Goal: Task Accomplishment & Management: Use online tool/utility

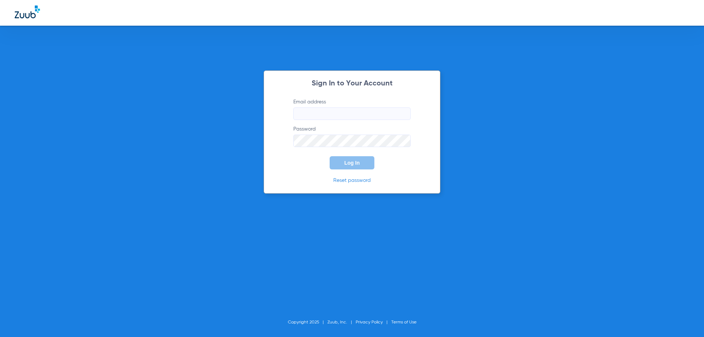
type input "[EMAIL_ADDRESS][DOMAIN_NAME]"
drag, startPoint x: 322, startPoint y: 164, endPoint x: 328, endPoint y: 164, distance: 5.1
click at [322, 164] on form "Email address [EMAIL_ADDRESS][DOMAIN_NAME] Password Log In" at bounding box center [351, 133] width 139 height 71
click at [354, 162] on span "Log In" at bounding box center [351, 163] width 15 height 6
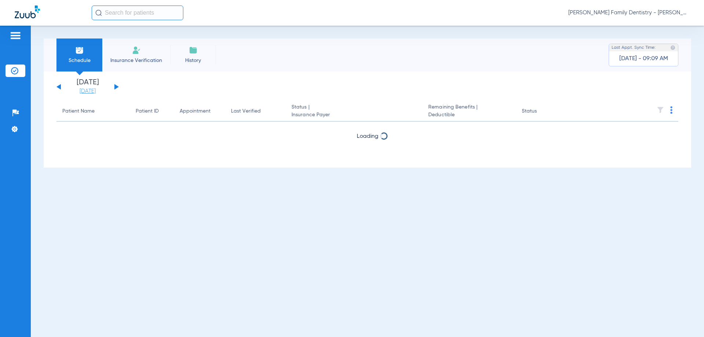
click at [96, 92] on link "[DATE]" at bounding box center [88, 91] width 44 height 7
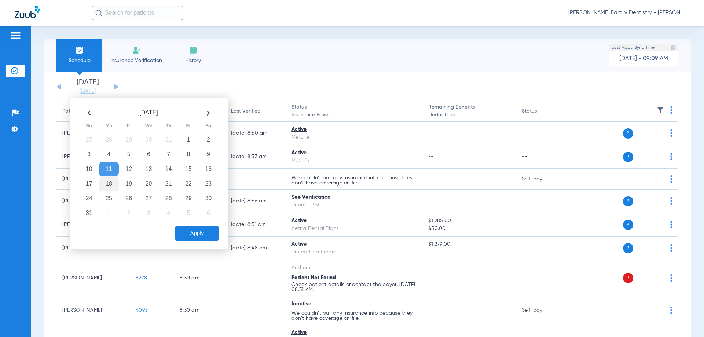
click at [111, 186] on td "18" at bounding box center [109, 183] width 20 height 15
click at [190, 231] on button "Apply" at bounding box center [196, 233] width 43 height 15
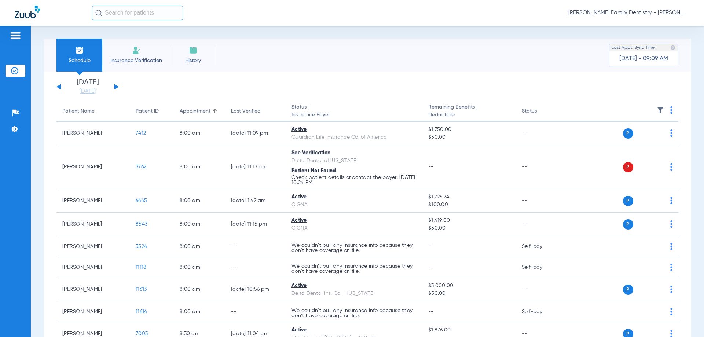
click at [141, 50] on li "Insurance Verification" at bounding box center [136, 55] width 68 height 33
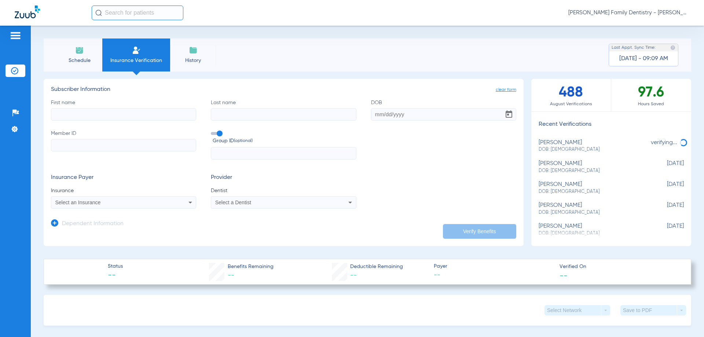
click at [77, 51] on img at bounding box center [79, 50] width 9 height 9
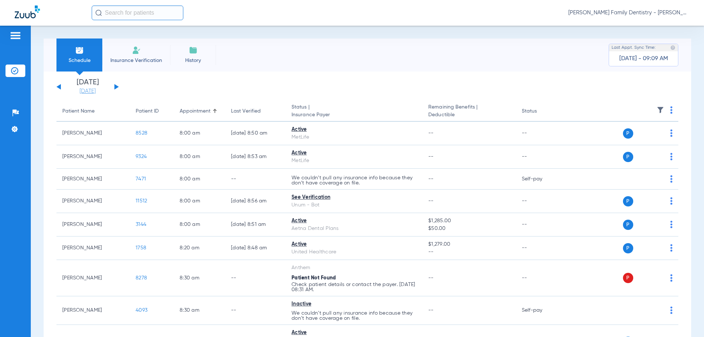
click at [92, 92] on link "[DATE]" at bounding box center [88, 91] width 44 height 7
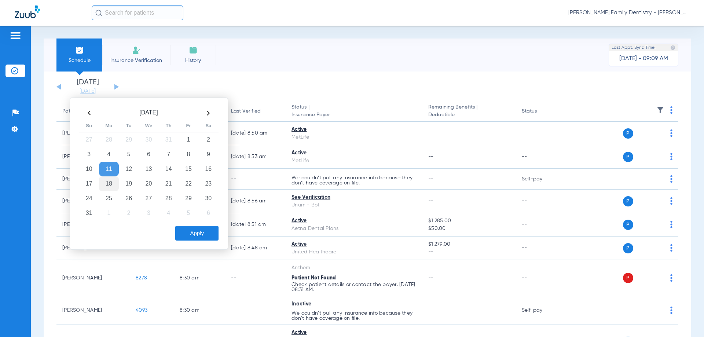
click at [110, 184] on td "18" at bounding box center [109, 183] width 20 height 15
click at [193, 236] on button "Apply" at bounding box center [196, 233] width 43 height 15
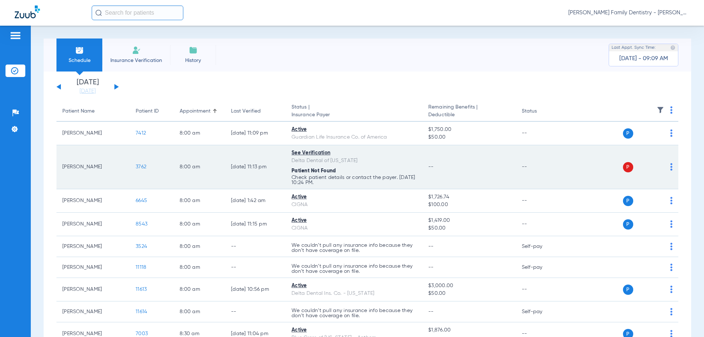
click at [670, 167] on img at bounding box center [671, 166] width 2 height 7
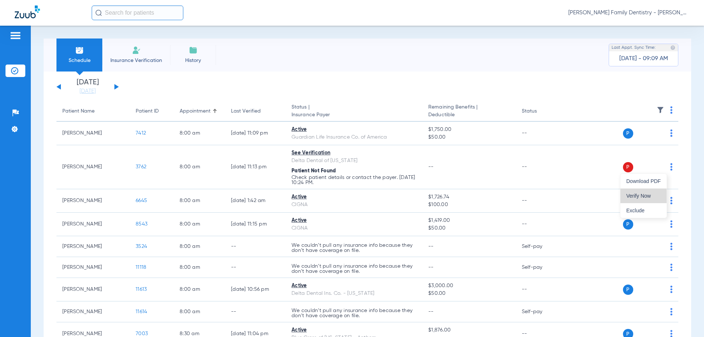
click at [648, 192] on button "Verify Now" at bounding box center [644, 196] width 46 height 15
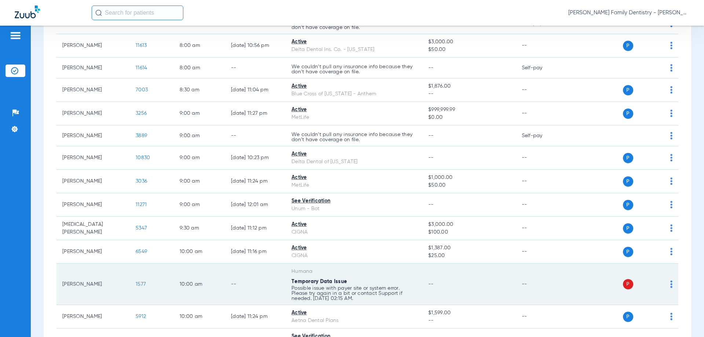
scroll to position [257, 0]
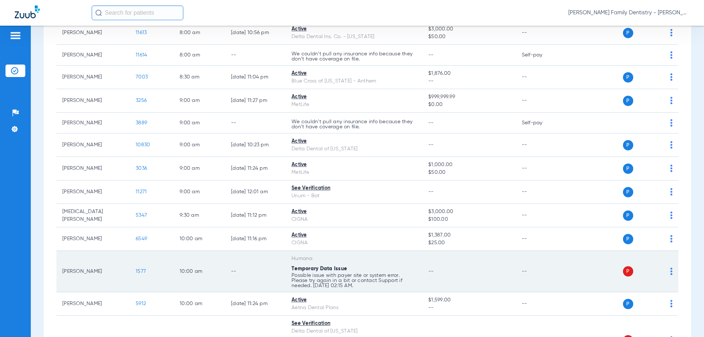
click at [670, 271] on img at bounding box center [671, 271] width 2 height 7
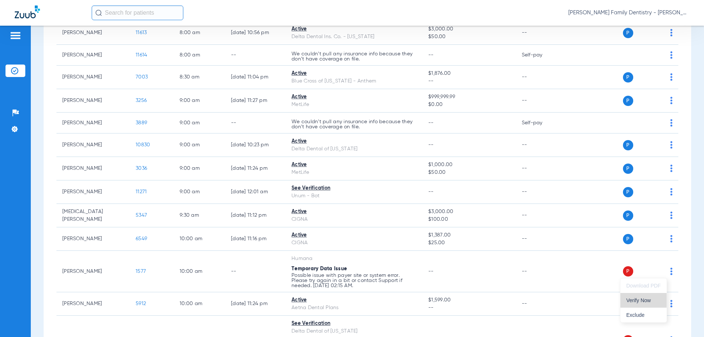
click at [642, 304] on button "Verify Now" at bounding box center [644, 300] width 46 height 15
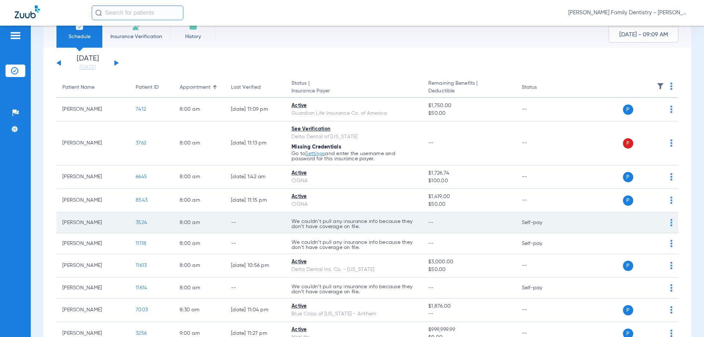
scroll to position [37, 0]
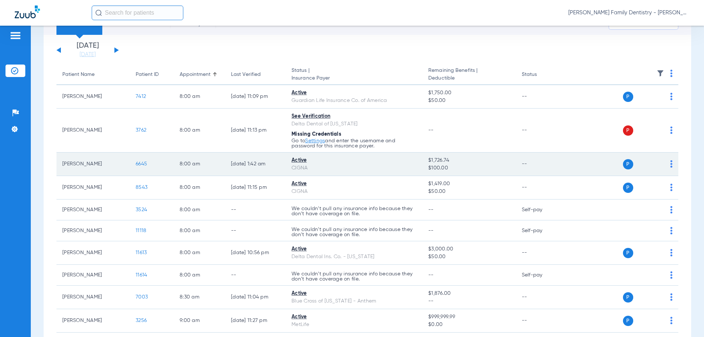
click at [670, 167] on img at bounding box center [671, 163] width 2 height 7
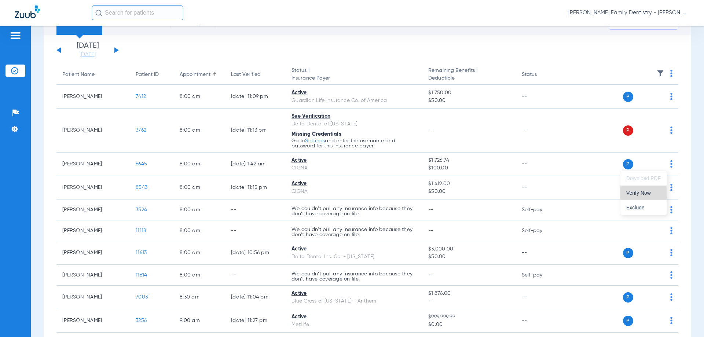
click at [648, 190] on button "Verify Now" at bounding box center [644, 193] width 46 height 15
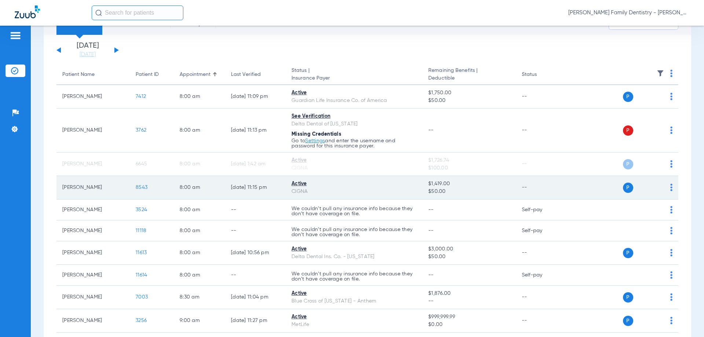
click at [670, 186] on img at bounding box center [671, 187] width 2 height 7
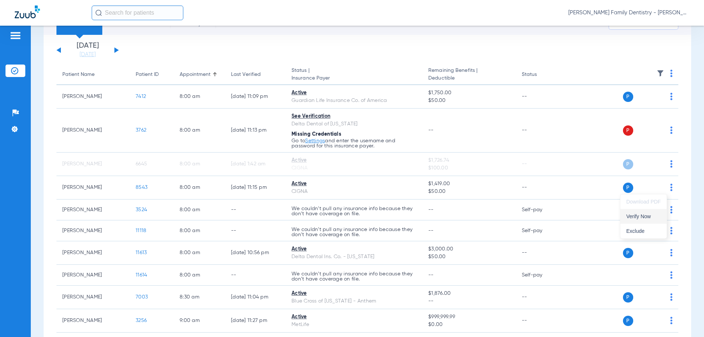
click at [656, 215] on span "Verify Now" at bounding box center [643, 216] width 34 height 5
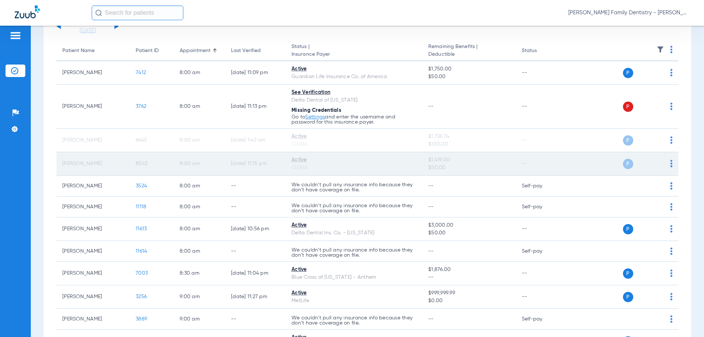
scroll to position [73, 0]
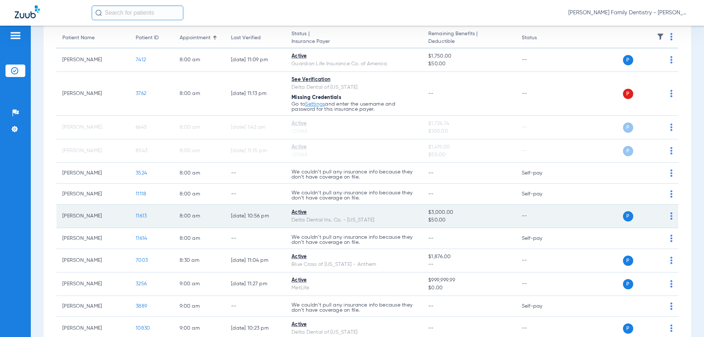
click at [670, 216] on img at bounding box center [671, 215] width 2 height 7
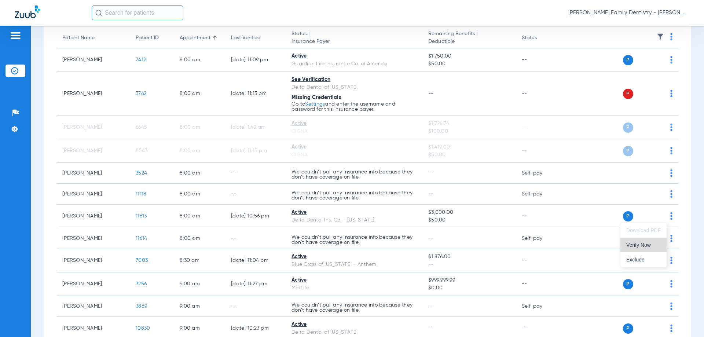
click at [652, 244] on span "Verify Now" at bounding box center [643, 244] width 34 height 5
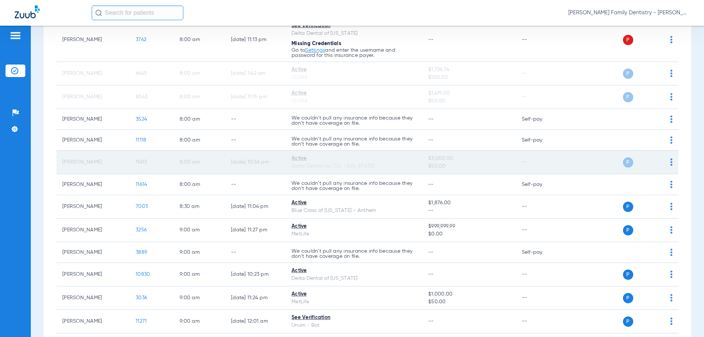
scroll to position [183, 0]
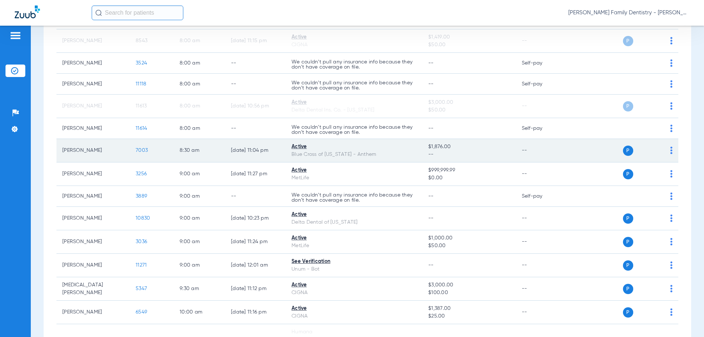
click at [670, 154] on span at bounding box center [671, 152] width 2 height 5
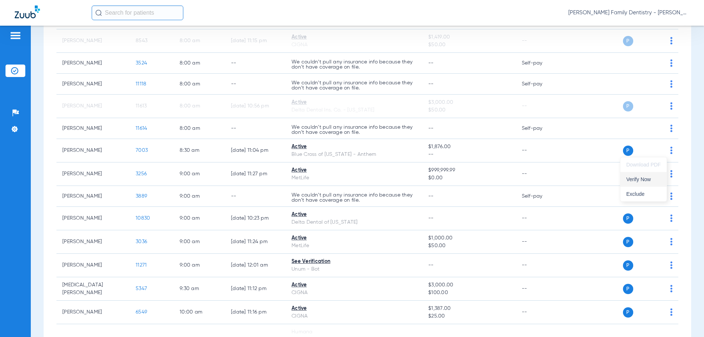
click at [647, 182] on span "Verify Now" at bounding box center [643, 179] width 34 height 5
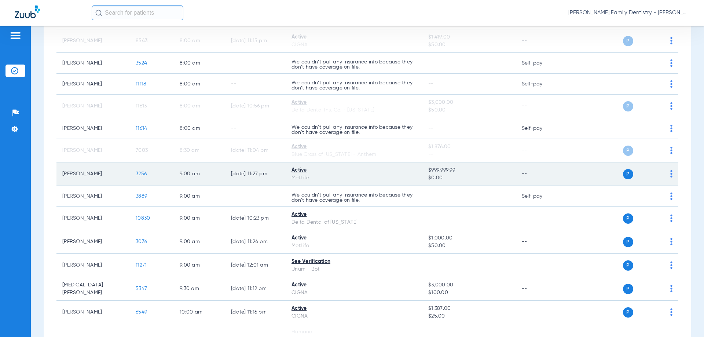
click at [670, 177] on img at bounding box center [671, 173] width 2 height 7
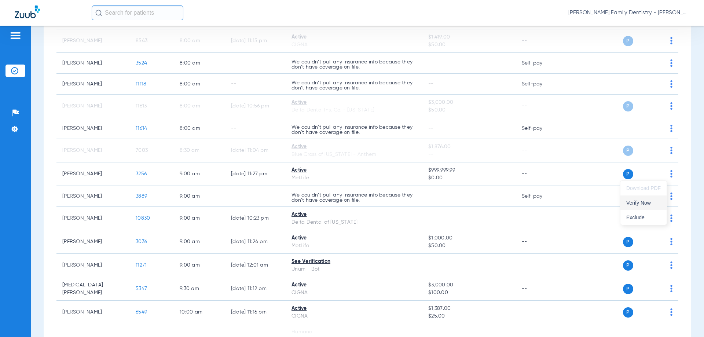
click at [651, 202] on span "Verify Now" at bounding box center [643, 202] width 34 height 5
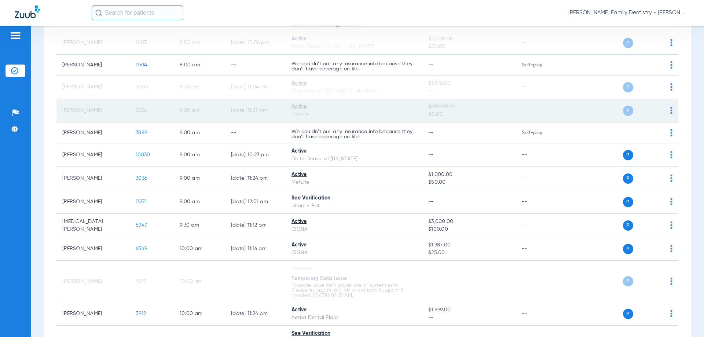
scroll to position [257, 0]
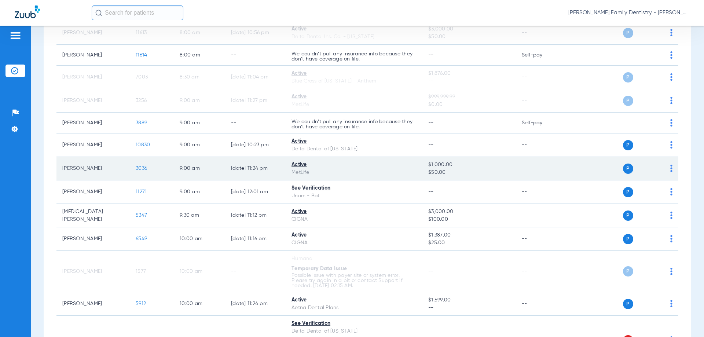
click at [670, 168] on img at bounding box center [671, 168] width 2 height 7
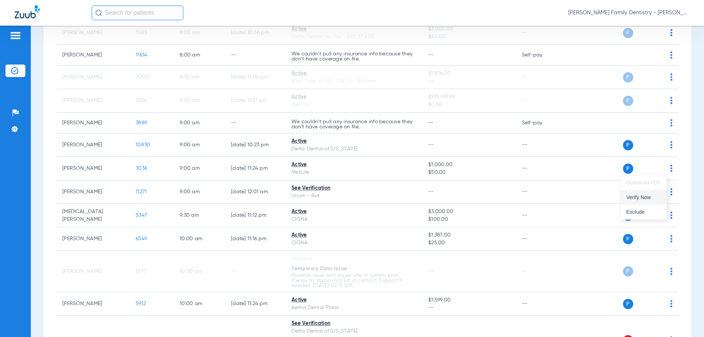
click at [652, 196] on span "Verify Now" at bounding box center [643, 197] width 34 height 5
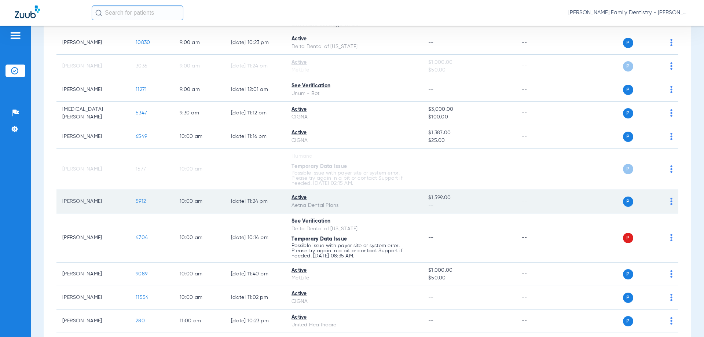
scroll to position [367, 0]
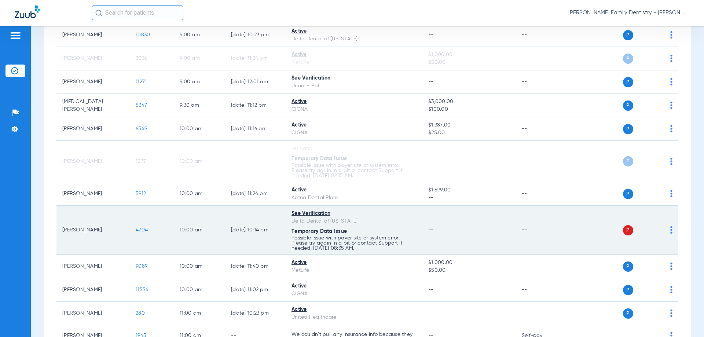
click at [668, 230] on td "P S" at bounding box center [622, 230] width 113 height 49
click at [670, 231] on img at bounding box center [671, 229] width 2 height 7
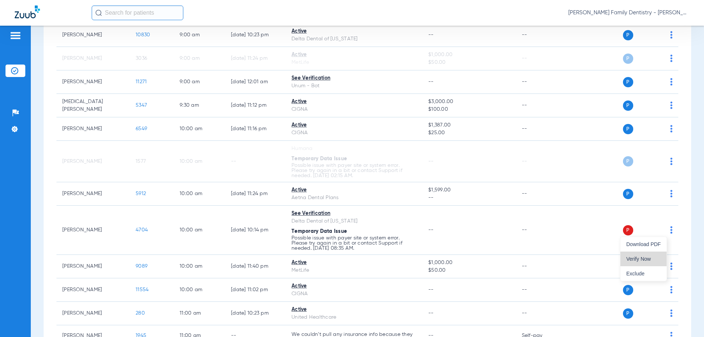
click at [654, 256] on button "Verify Now" at bounding box center [644, 259] width 46 height 15
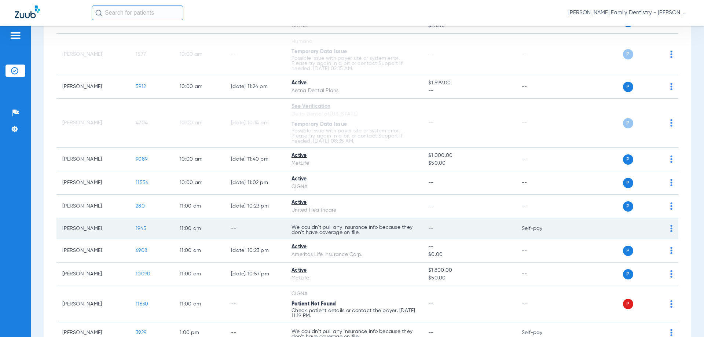
scroll to position [513, 0]
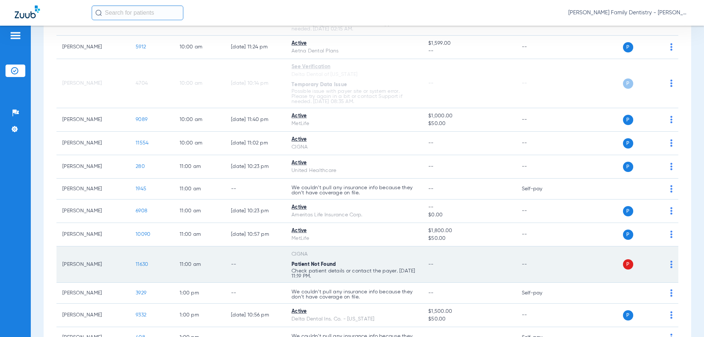
click at [666, 266] on div "P S" at bounding box center [619, 264] width 107 height 10
click at [670, 266] on img at bounding box center [671, 264] width 2 height 7
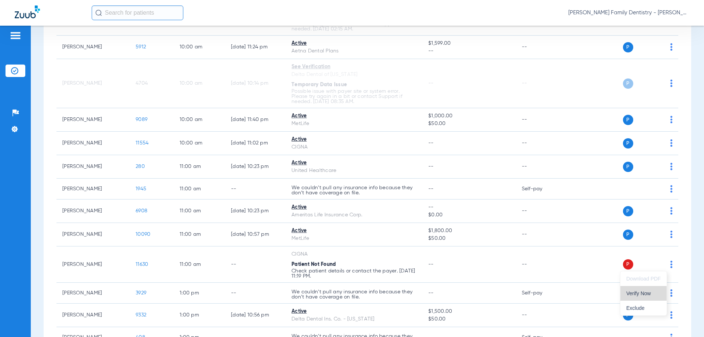
click at [648, 294] on span "Verify Now" at bounding box center [643, 293] width 34 height 5
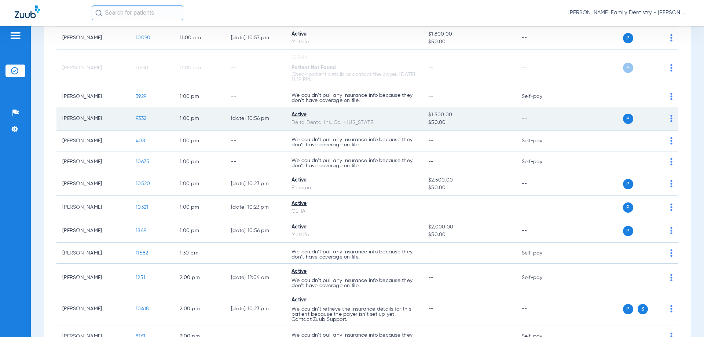
scroll to position [765, 0]
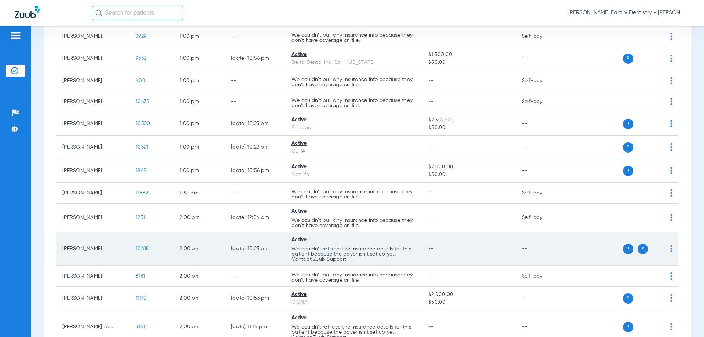
click at [670, 250] on img at bounding box center [671, 248] width 2 height 7
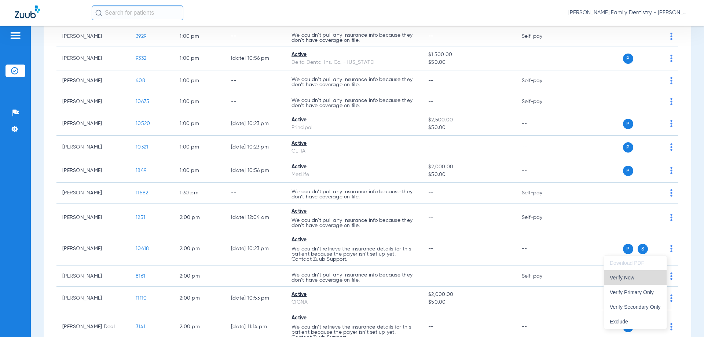
click at [629, 278] on span "Verify Now" at bounding box center [635, 277] width 51 height 5
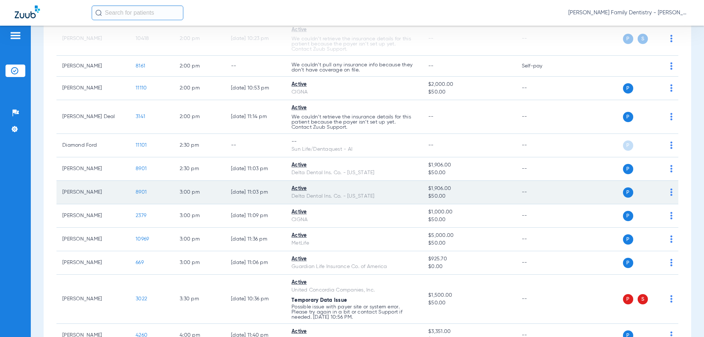
scroll to position [985, 0]
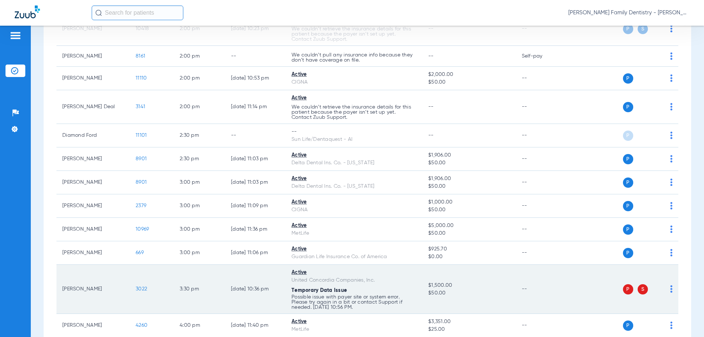
click at [670, 290] on img at bounding box center [671, 288] width 2 height 7
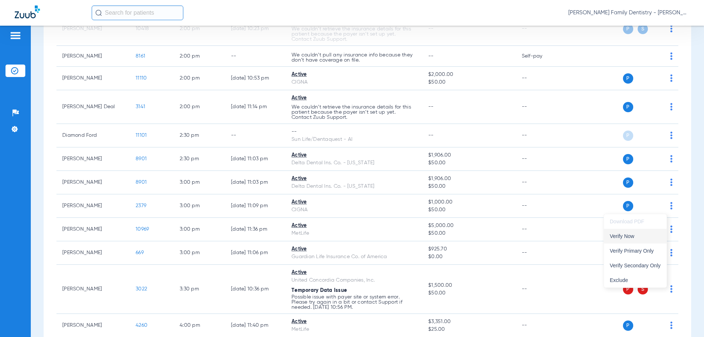
click at [632, 238] on span "Verify Now" at bounding box center [635, 236] width 51 height 5
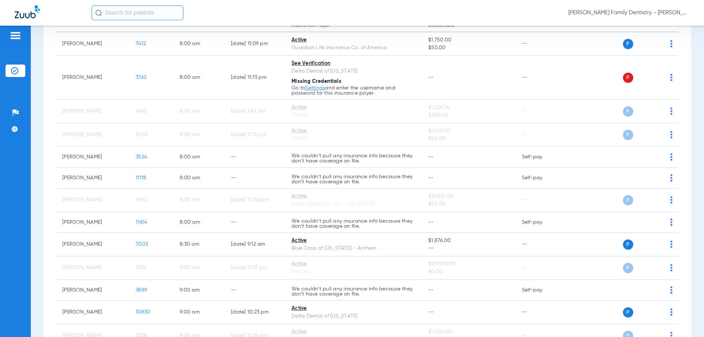
scroll to position [0, 0]
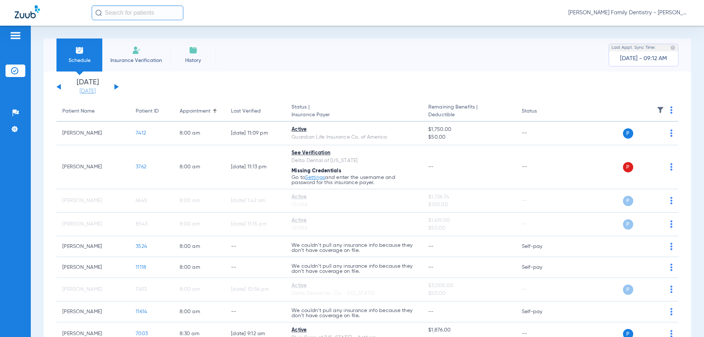
click at [99, 91] on link "[DATE]" at bounding box center [88, 91] width 44 height 7
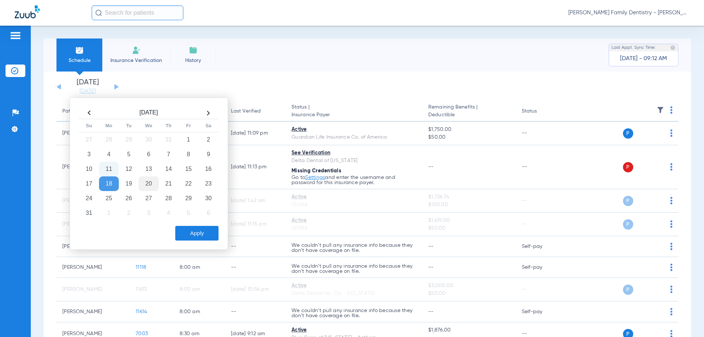
click at [147, 186] on td "20" at bounding box center [149, 183] width 20 height 15
click at [184, 235] on button "Apply" at bounding box center [196, 233] width 43 height 15
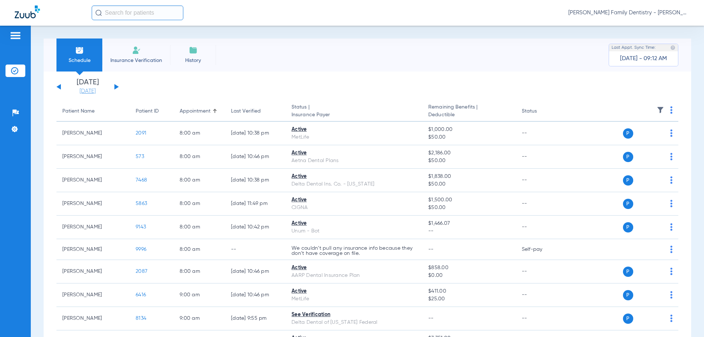
click at [100, 91] on link "[DATE]" at bounding box center [88, 91] width 44 height 7
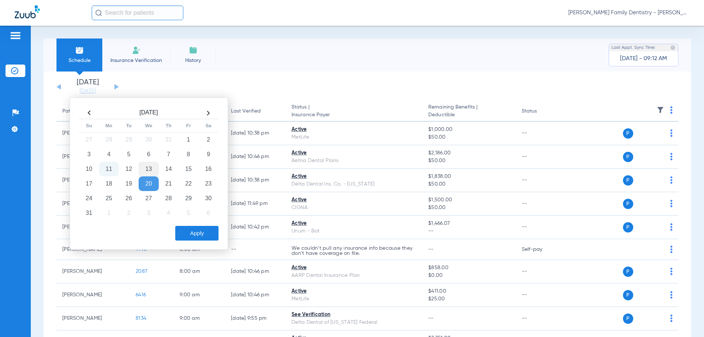
click at [149, 173] on td "13" at bounding box center [149, 169] width 20 height 15
click at [202, 236] on button "Apply" at bounding box center [196, 233] width 43 height 15
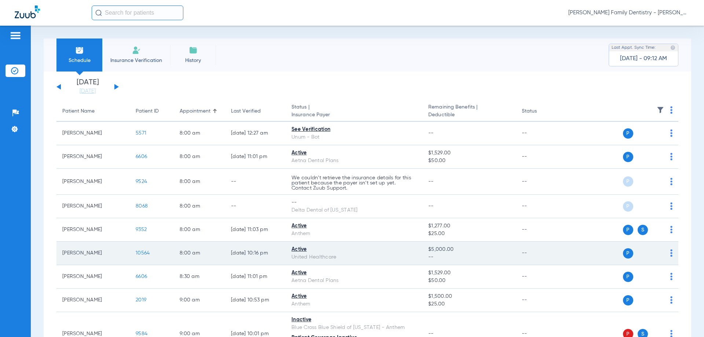
click at [665, 251] on div "P S" at bounding box center [619, 253] width 107 height 10
click at [670, 254] on img at bounding box center [671, 252] width 2 height 7
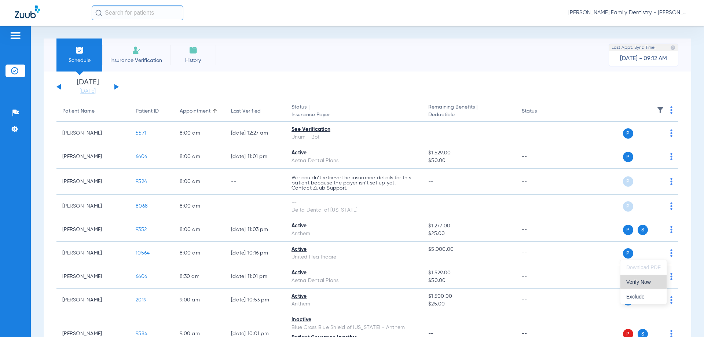
click at [639, 285] on span "Verify Now" at bounding box center [643, 281] width 34 height 5
